Goal: Task Accomplishment & Management: Manage account settings

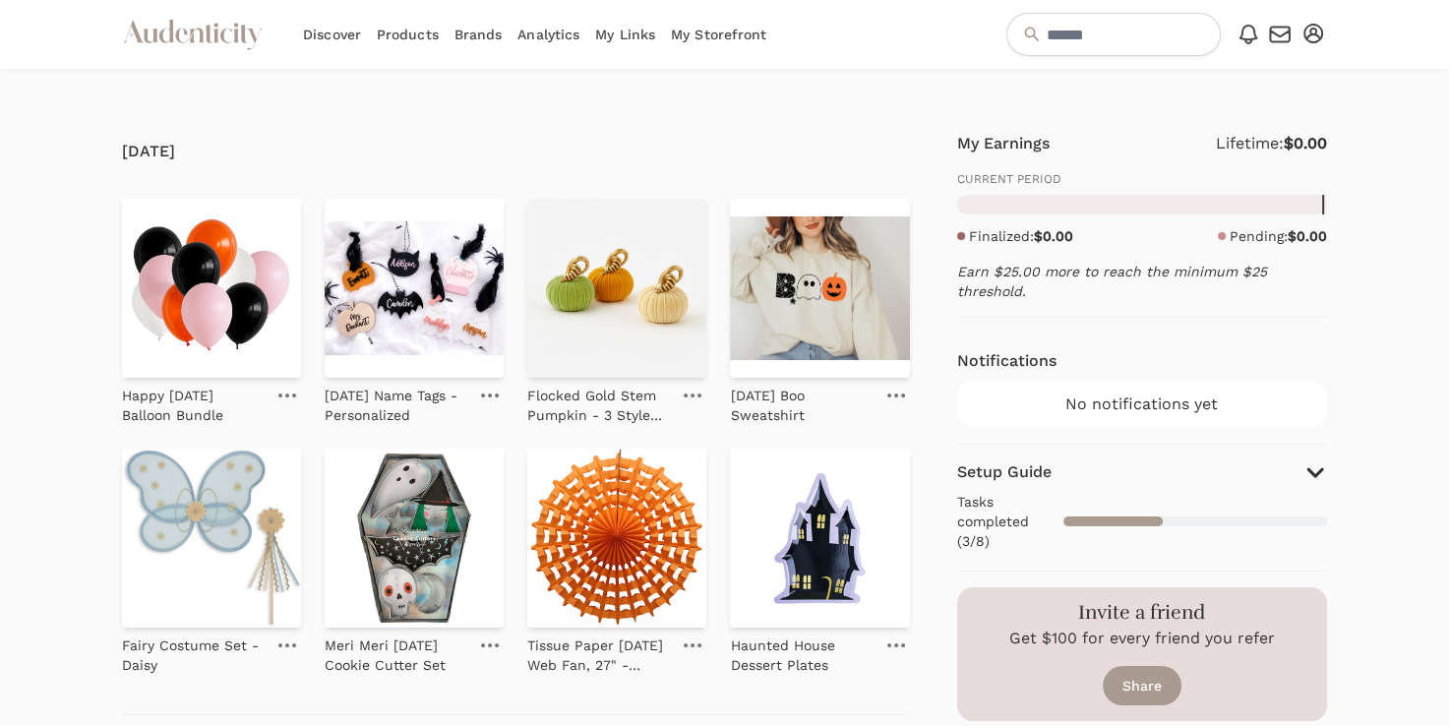
click at [329, 34] on link "Discover" at bounding box center [332, 34] width 58 height 69
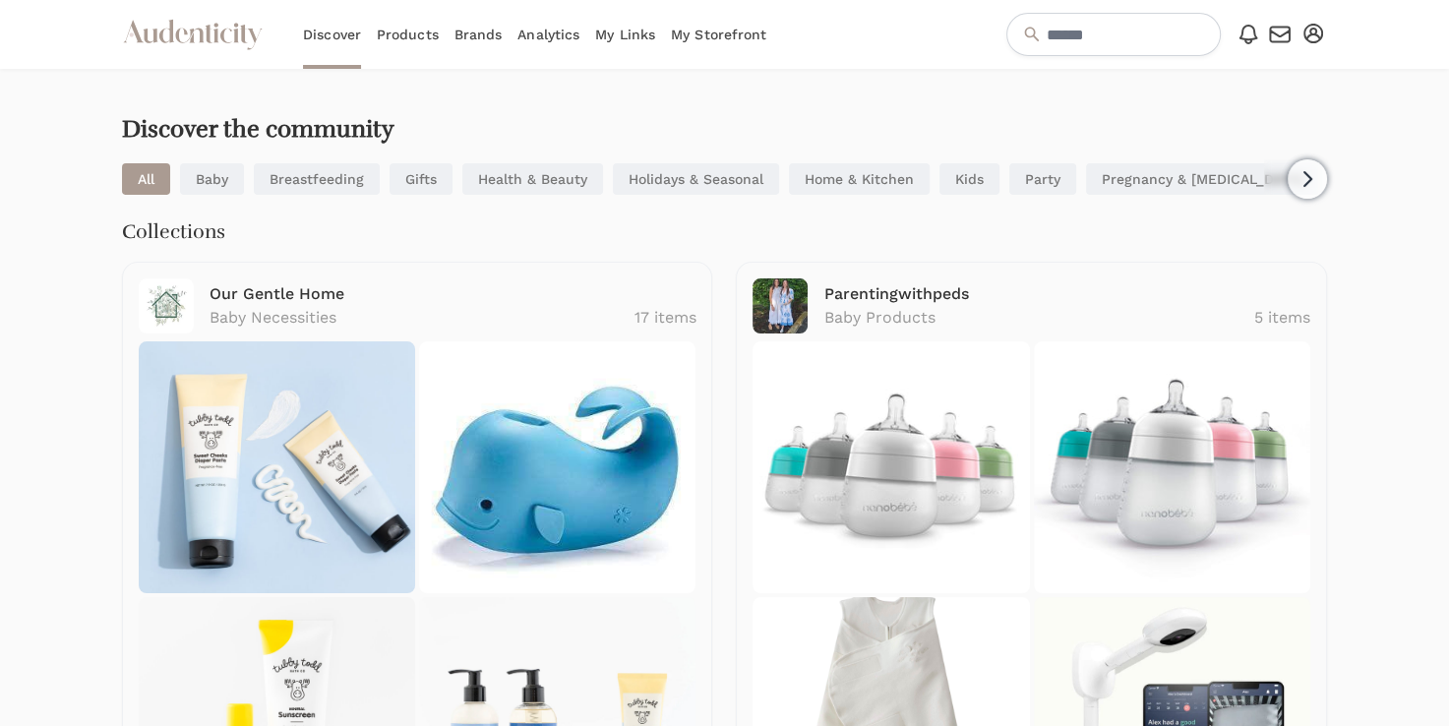
click at [1280, 32] on icon "button" at bounding box center [1280, 35] width 24 height 24
click at [1303, 33] on icon "button" at bounding box center [1313, 34] width 20 height 20
click at [1272, 50] on link "Account setup" at bounding box center [1247, 67] width 157 height 35
